Goal: Task Accomplishment & Management: Use online tool/utility

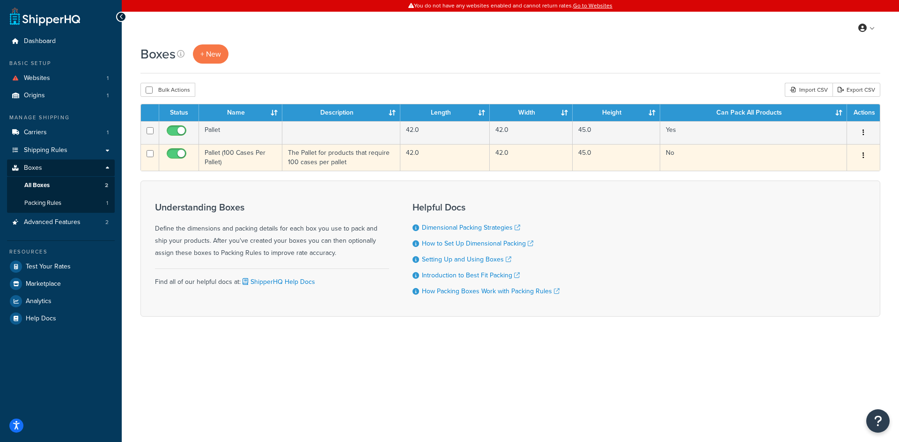
click at [249, 154] on td "Pallet (100 Cases Per Pallet)" at bounding box center [240, 157] width 83 height 27
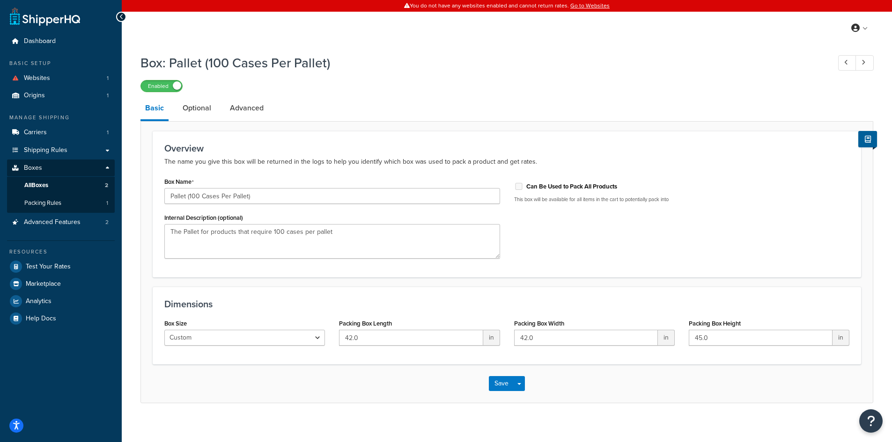
click at [211, 164] on p "The name you give this box will be returned in the logs to help you identify wh…" at bounding box center [506, 161] width 685 height 11
click at [212, 164] on p "The name you give this box will be returned in the logs to help you identify wh…" at bounding box center [506, 161] width 685 height 11
click at [213, 163] on p "The name you give this box will be returned in the logs to help you identify wh…" at bounding box center [506, 161] width 685 height 11
click at [217, 162] on p "The name you give this box will be returned in the logs to help you identify wh…" at bounding box center [506, 161] width 685 height 11
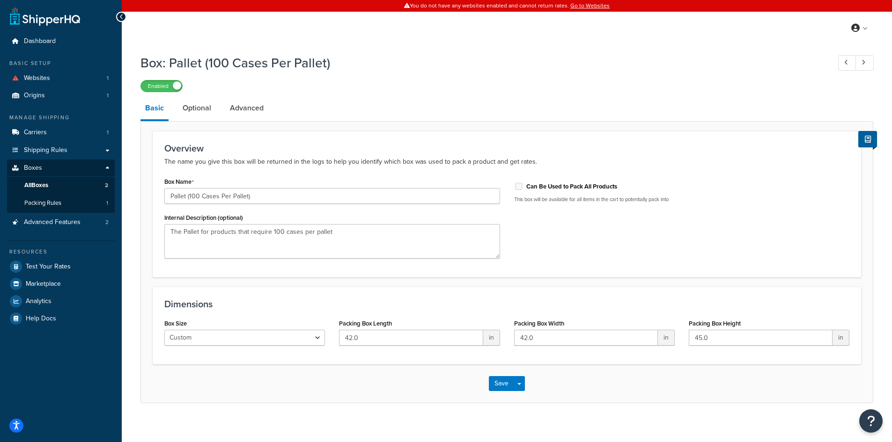
click at [217, 162] on p "The name you give this box will be returned in the logs to help you identify wh…" at bounding box center [506, 161] width 685 height 11
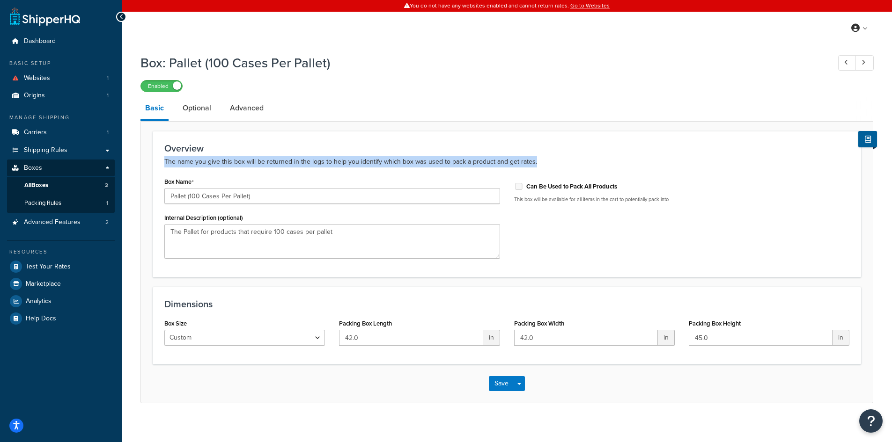
click at [217, 162] on p "The name you give this box will be returned in the logs to help you identify wh…" at bounding box center [506, 161] width 685 height 11
click at [209, 109] on link "Optional" at bounding box center [197, 108] width 38 height 22
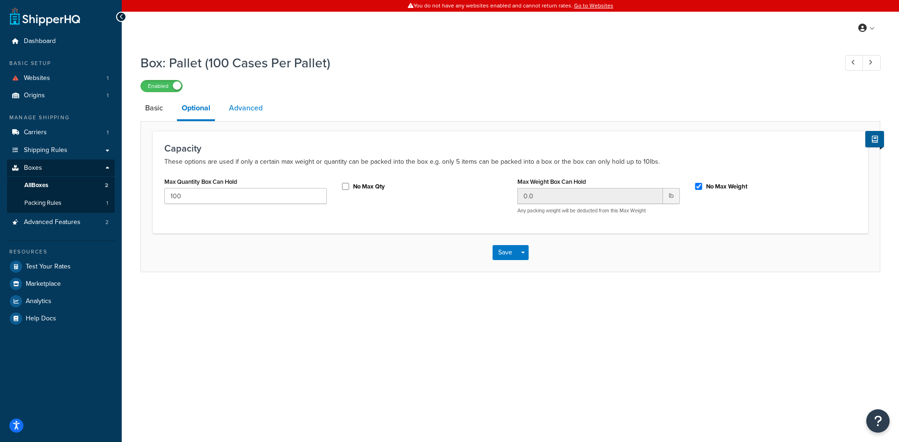
click at [249, 106] on link "Advanced" at bounding box center [245, 108] width 43 height 22
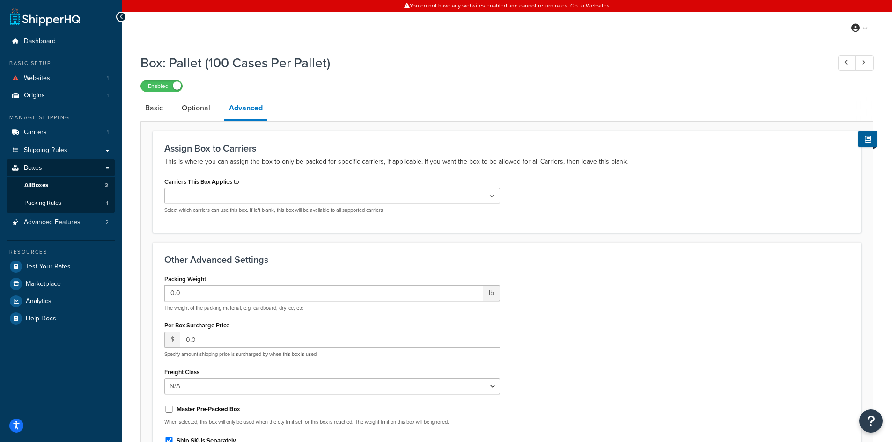
click at [139, 108] on div "Box: Pallet (100 Cases Per Pallet) Enabled Basic Optional Advanced Assign Box t…" at bounding box center [507, 293] width 770 height 489
click at [152, 104] on link "Basic" at bounding box center [153, 108] width 27 height 22
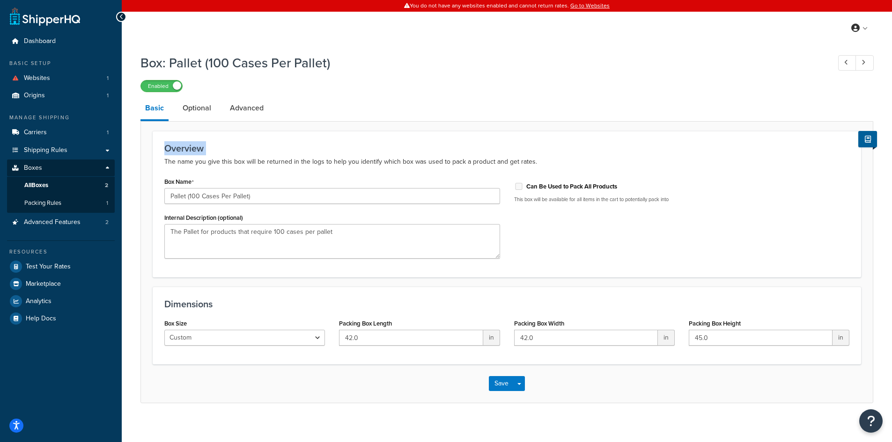
click at [366, 95] on div "Box: Pallet (100 Cases Per Pallet) Enabled Basic Optional Advanced Overview The…" at bounding box center [506, 226] width 732 height 354
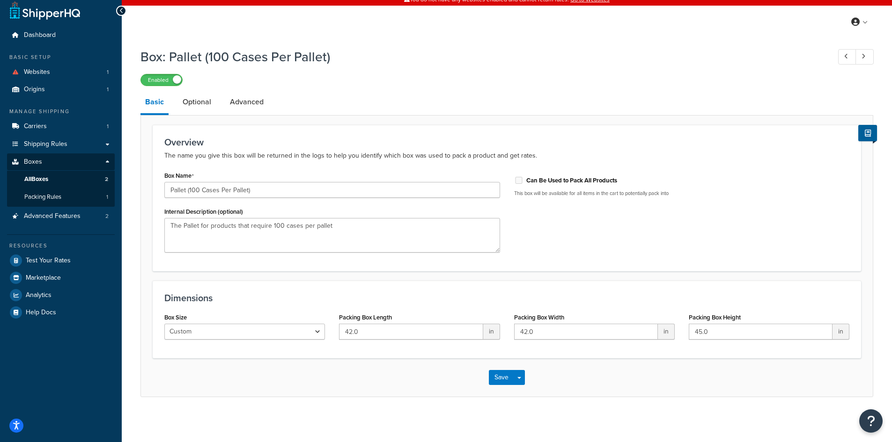
scroll to position [8, 0]
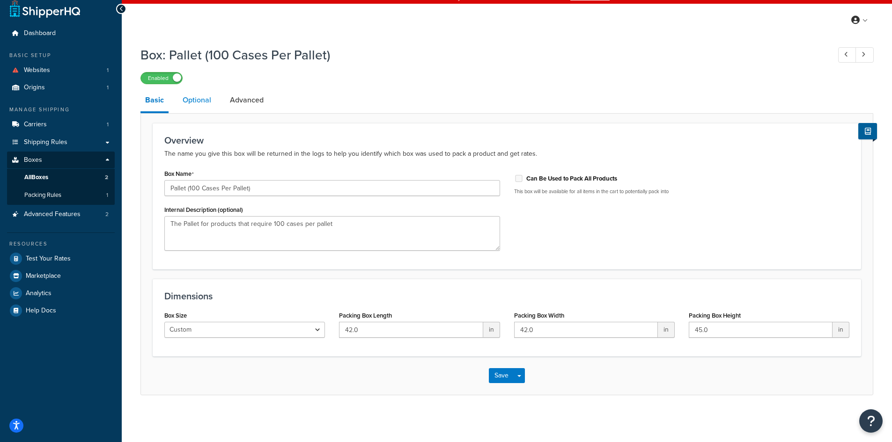
click at [204, 104] on link "Optional" at bounding box center [197, 100] width 38 height 22
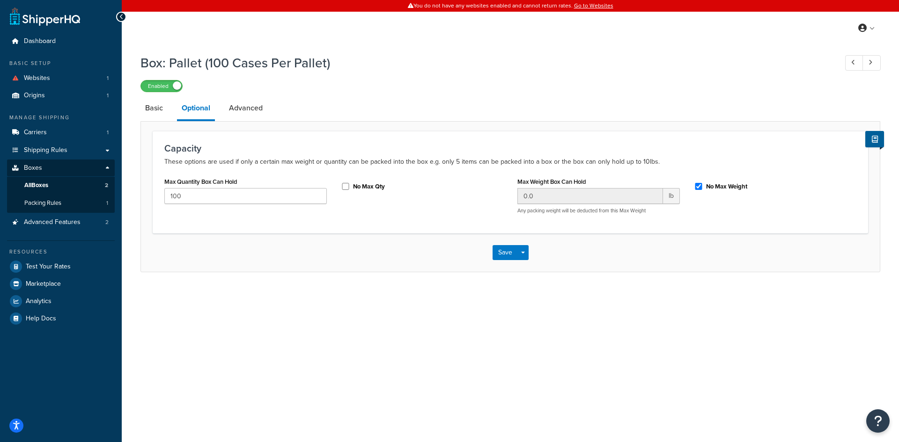
click at [235, 124] on div "Capacity These options are used if only a certain max weight or quantity can be…" at bounding box center [509, 196] width 739 height 151
click at [231, 112] on link "Advanced" at bounding box center [245, 108] width 43 height 22
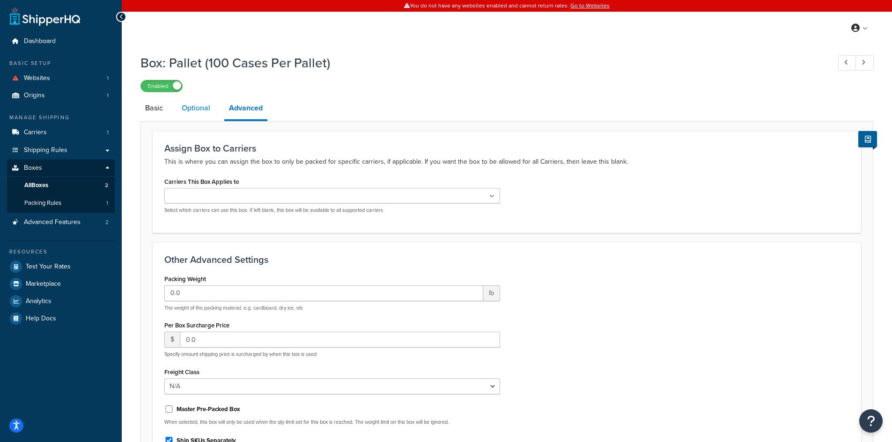
drag, startPoint x: 215, startPoint y: 90, endPoint x: 208, endPoint y: 102, distance: 13.6
click at [215, 93] on div "Box: Pallet (100 Cases Per Pallet) Enabled Basic Optional Advanced Assign Box t…" at bounding box center [506, 282] width 732 height 466
click at [208, 103] on link "Optional" at bounding box center [196, 108] width 38 height 22
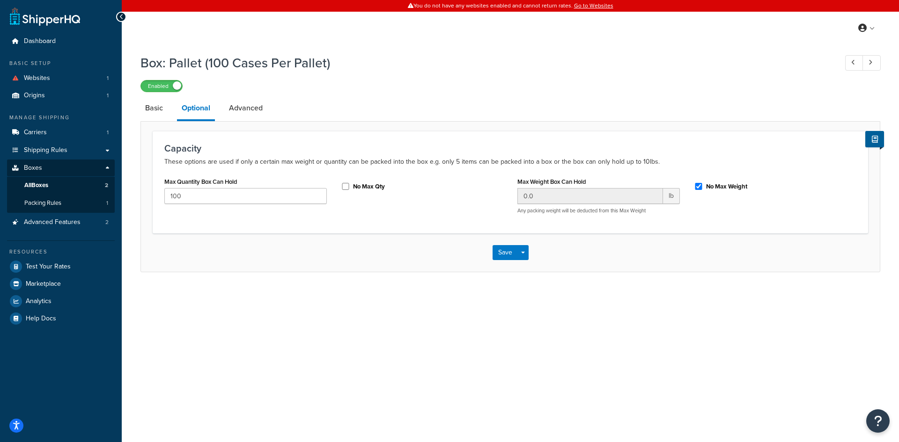
click at [582, 276] on div "Box: Pallet (100 Cases Per Pallet) Enabled Basic Optional Advanced Capacity The…" at bounding box center [510, 172] width 777 height 247
drag, startPoint x: 591, startPoint y: 259, endPoint x: 575, endPoint y: 250, distance: 18.2
click at [589, 259] on div "Save Save Dropdown Save and Edit Save and Duplicate Save and Create New" at bounding box center [510, 253] width 738 height 38
click at [589, 248] on div "Save Save Dropdown Save and Edit Save and Duplicate Save and Create New" at bounding box center [510, 253] width 738 height 38
click at [590, 263] on div "Save Save Dropdown Save and Edit Save and Duplicate Save and Create New" at bounding box center [510, 253] width 738 height 38
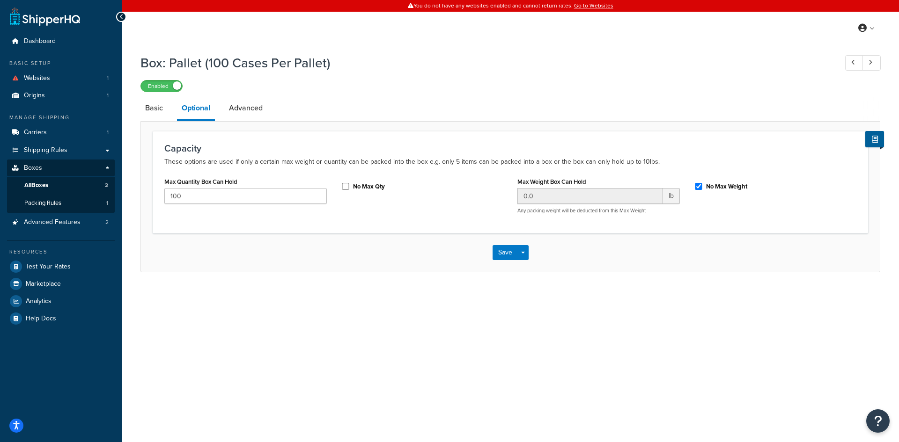
click at [590, 263] on div "Save Save Dropdown Save and Edit Save and Duplicate Save and Create New" at bounding box center [510, 253] width 738 height 38
click at [609, 49] on div "You do not have any websites enabled and cannot return rates. Go to Websites My…" at bounding box center [510, 221] width 777 height 442
click at [597, 96] on div "Box: Pallet (100 Cases Per Pallet) Enabled Basic Optional Advanced Capacity The…" at bounding box center [509, 160] width 739 height 223
click at [590, 83] on div "Enabled" at bounding box center [509, 85] width 739 height 13
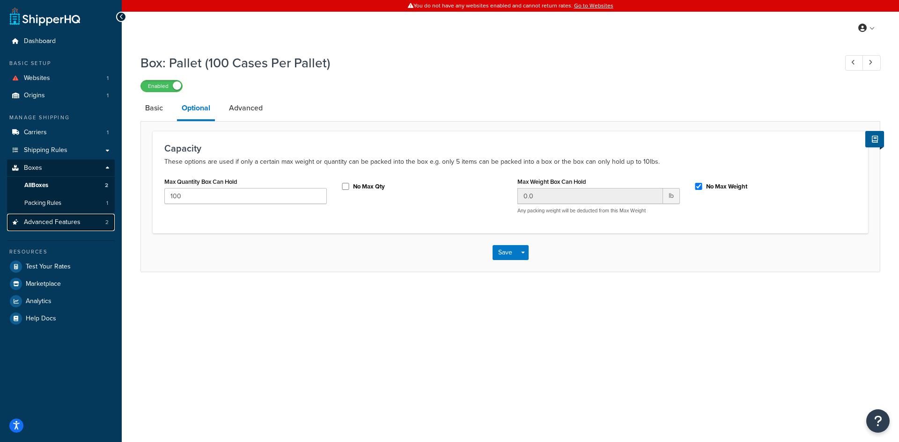
click at [73, 223] on span "Advanced Features" at bounding box center [52, 223] width 57 height 8
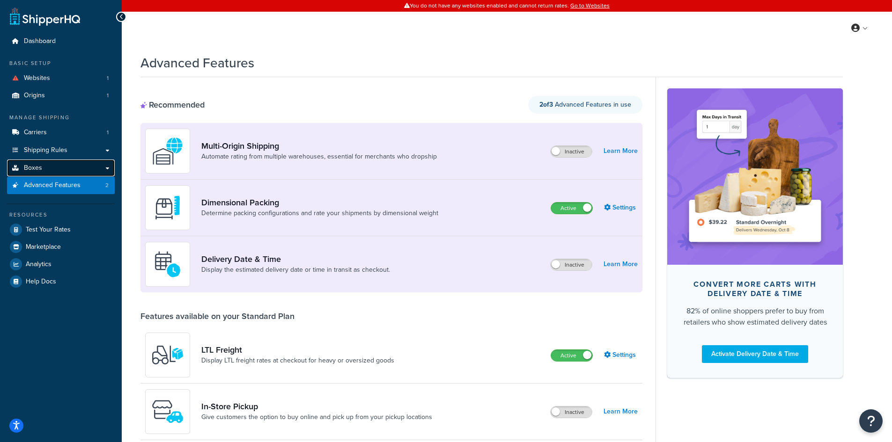
click at [73, 163] on link "Boxes" at bounding box center [61, 168] width 108 height 17
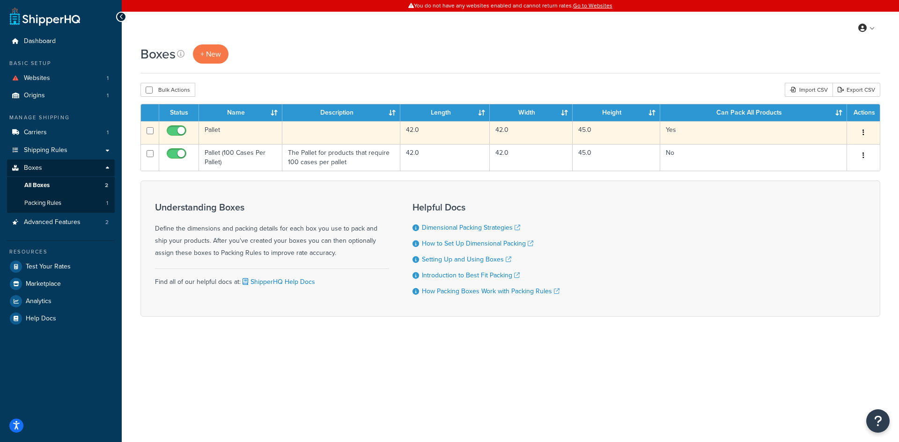
click at [441, 133] on td "42.0" at bounding box center [444, 132] width 89 height 23
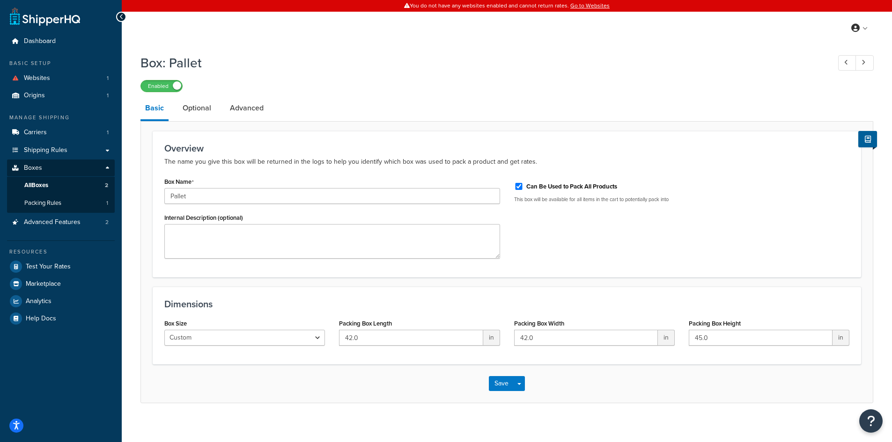
click at [124, 17] on div at bounding box center [121, 17] width 10 height 10
click at [123, 17] on icon at bounding box center [121, 17] width 4 height 7
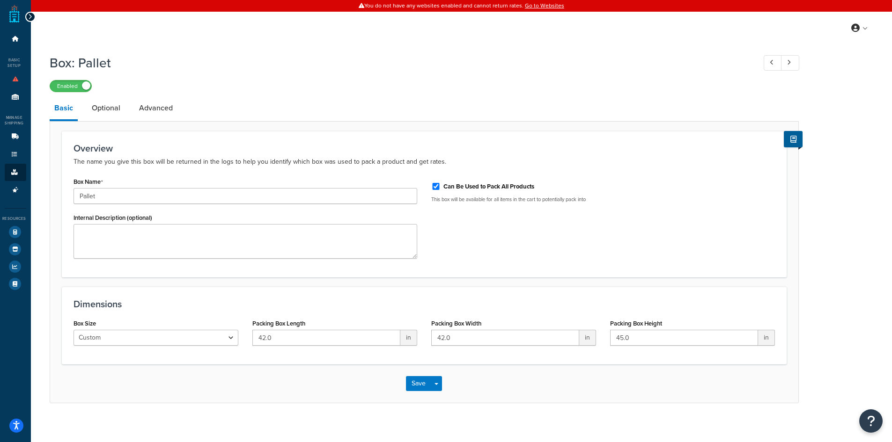
click at [32, 13] on div at bounding box center [30, 17] width 10 height 10
click at [28, 16] on icon at bounding box center [30, 17] width 4 height 7
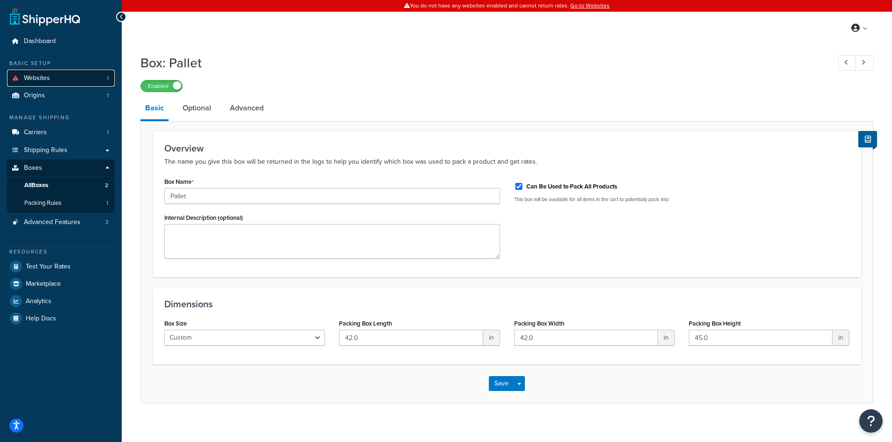
click at [36, 78] on span "Websites" at bounding box center [37, 78] width 26 height 8
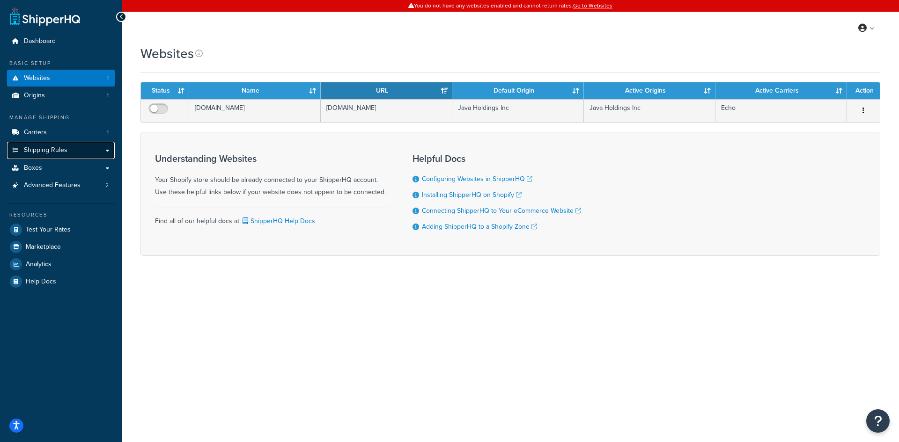
click at [65, 156] on link "Shipping Rules" at bounding box center [61, 150] width 108 height 17
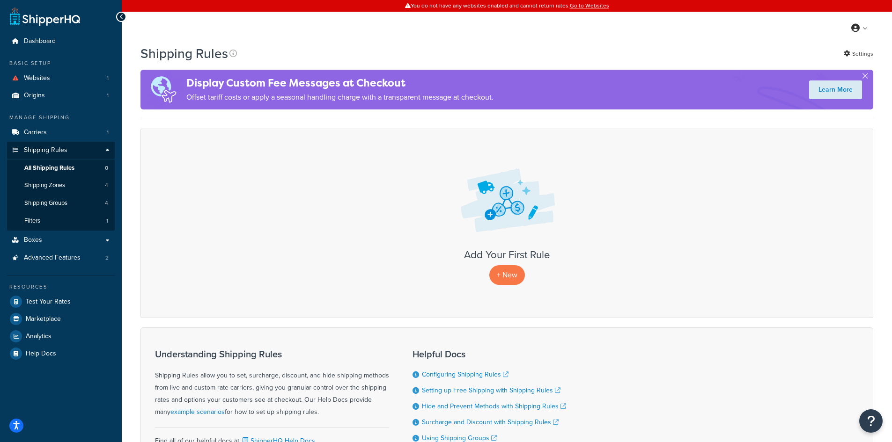
click at [524, 280] on div "+ New" at bounding box center [507, 274] width 36 height 19
click at [527, 279] on div "+ New" at bounding box center [506, 274] width 713 height 19
click at [519, 275] on p "+ New" at bounding box center [507, 274] width 36 height 19
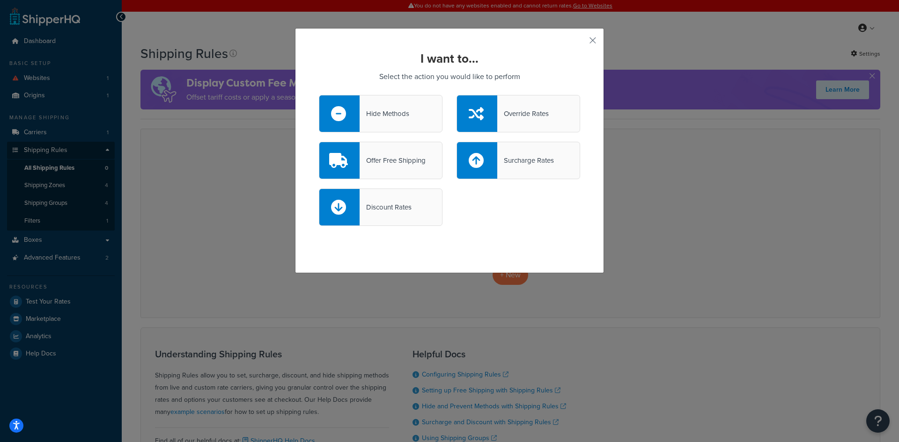
click at [279, 184] on div "I want to... Select the action you would like to perform Hide Methods Override …" at bounding box center [449, 221] width 899 height 442
click at [580, 43] on button "button" at bounding box center [578, 44] width 2 height 2
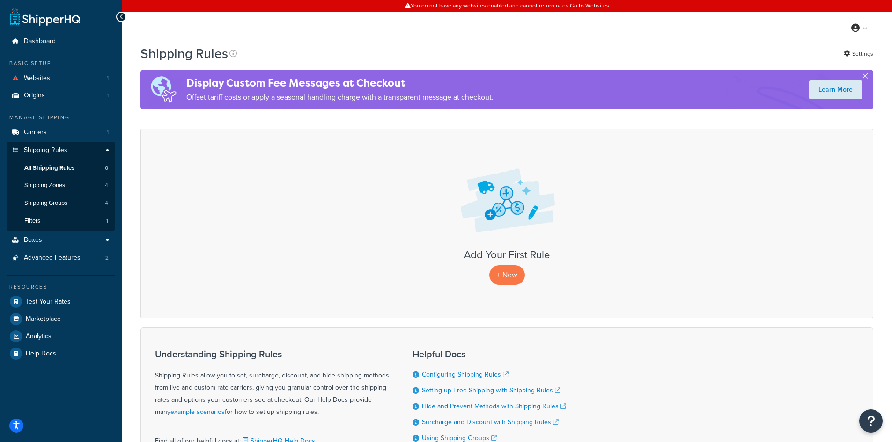
click at [592, 37] on div "My Profile Billing Global Settings Contact Us Logout" at bounding box center [507, 28] width 770 height 33
